Goal: Find specific fact: Find specific fact

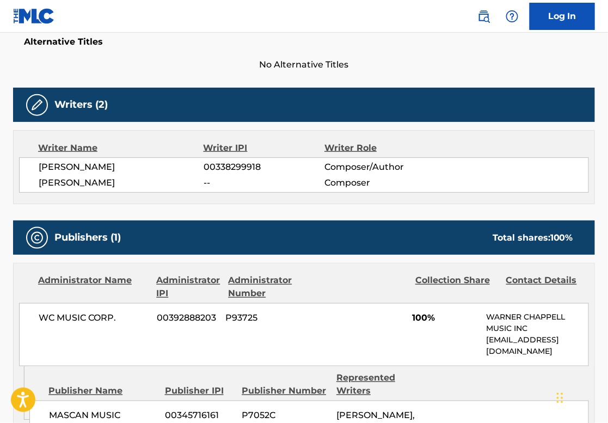
scroll to position [272, 0]
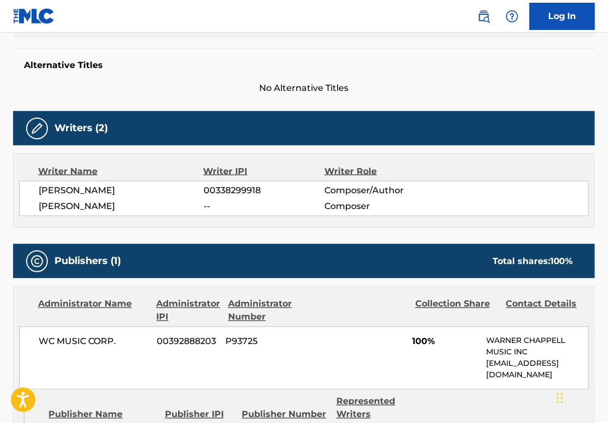
drag, startPoint x: 159, startPoint y: 188, endPoint x: 38, endPoint y: 186, distance: 120.4
click at [39, 186] on span "[PERSON_NAME]" at bounding box center [121, 190] width 165 height 13
copy span "[PERSON_NAME]"
click at [250, 186] on span "00338299918" at bounding box center [264, 190] width 121 height 13
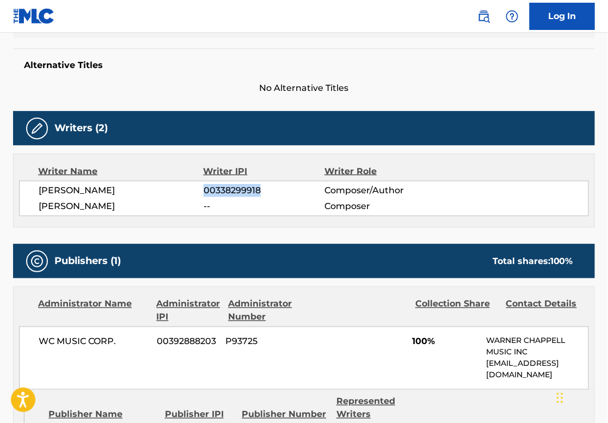
copy span "00338299918"
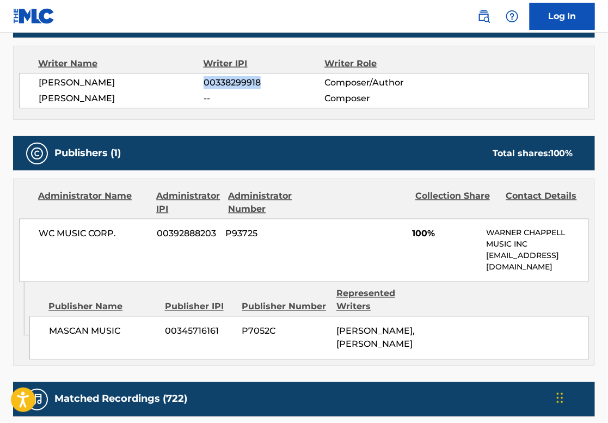
scroll to position [381, 0]
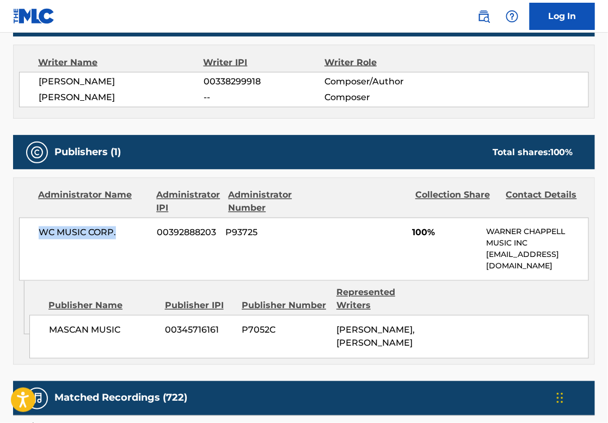
drag, startPoint x: 125, startPoint y: 233, endPoint x: 42, endPoint y: 223, distance: 83.4
click at [42, 223] on div "WC MUSIC CORP. 00392888203 P93725 100% [PERSON_NAME] MUSIC INC [EMAIL_ADDRESS][…" at bounding box center [304, 249] width 570 height 63
copy span "WC MUSIC CORP."
click at [375, 209] on div at bounding box center [363, 202] width 88 height 26
